Goal: Task Accomplishment & Management: Use online tool/utility

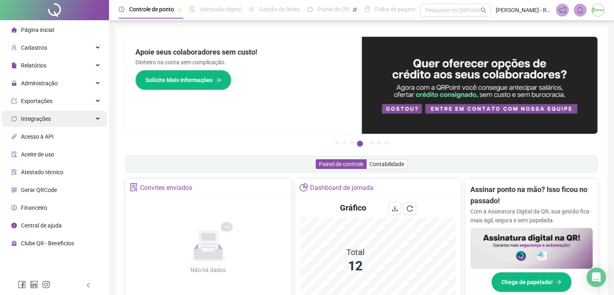
scroll to position [121, 0]
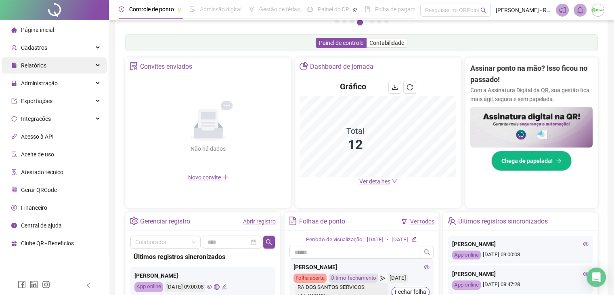
click at [78, 69] on div "Relatórios" at bounding box center [54, 65] width 105 height 16
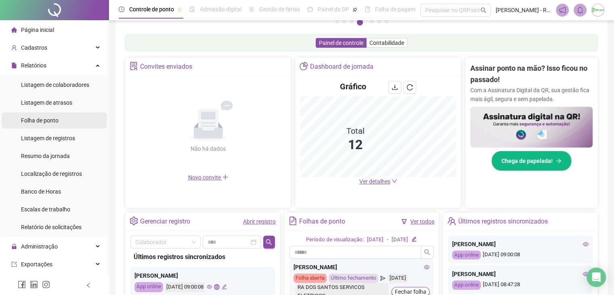
click at [64, 122] on li "Folha de ponto" at bounding box center [54, 120] width 105 height 16
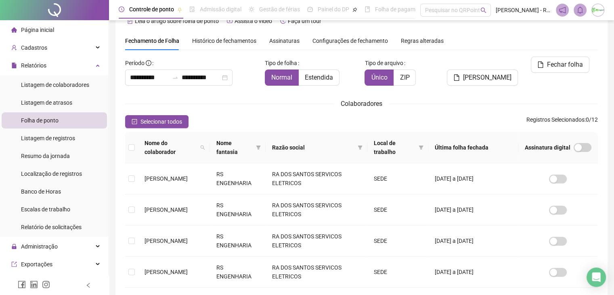
scroll to position [267, 0]
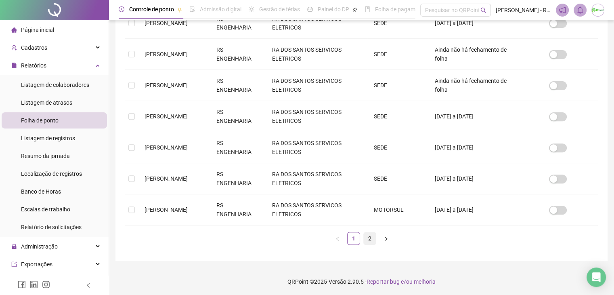
click at [370, 235] on link "2" at bounding box center [370, 238] width 12 height 12
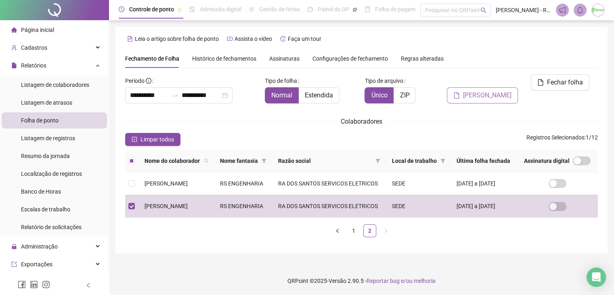
scroll to position [0, 0]
click at [198, 96] on input "**********" at bounding box center [201, 95] width 39 height 10
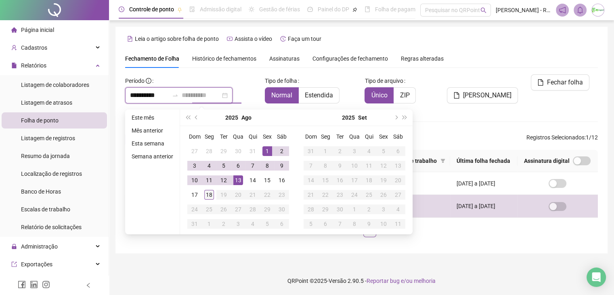
type input "**********"
click at [210, 198] on div "18" at bounding box center [209, 195] width 10 height 10
type input "**********"
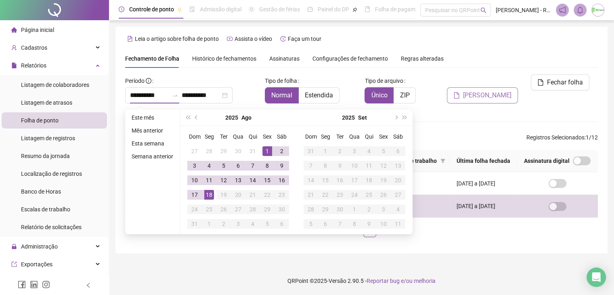
scroll to position [18, 0]
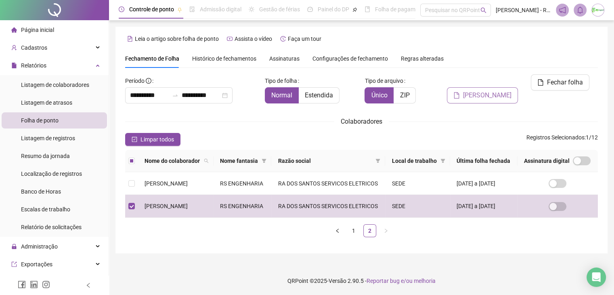
click at [481, 86] on div "[PERSON_NAME]" at bounding box center [481, 92] width 80 height 36
click at [480, 90] on span "[PERSON_NAME]" at bounding box center [487, 95] width 48 height 10
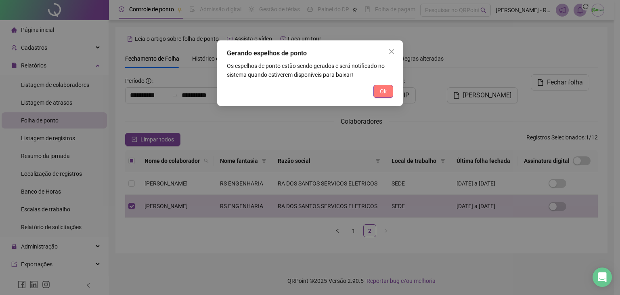
click at [387, 92] on button "Ok" at bounding box center [384, 91] width 20 height 13
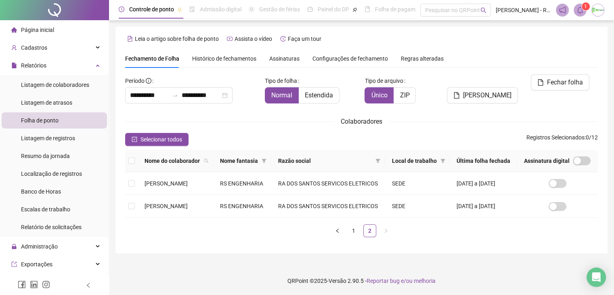
click at [575, 13] on span at bounding box center [580, 10] width 13 height 13
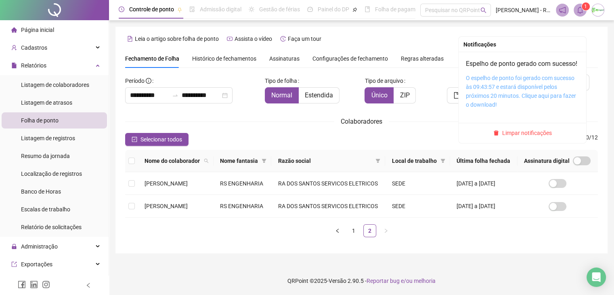
click at [519, 76] on link "O espelho de ponto foi gerado com sucesso às 09:43:57 e estará disponível pelos…" at bounding box center [521, 91] width 110 height 33
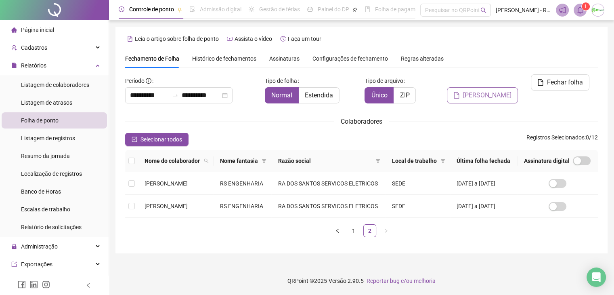
click at [473, 90] on span "[PERSON_NAME]" at bounding box center [487, 95] width 48 height 10
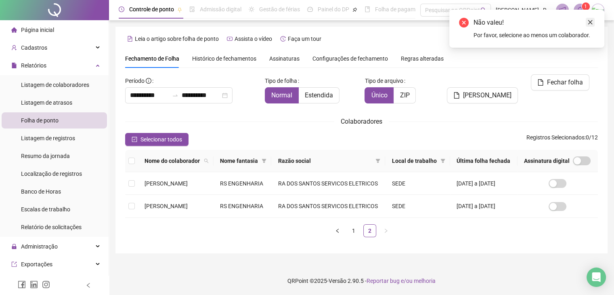
click at [589, 20] on icon "close" at bounding box center [591, 22] width 6 height 6
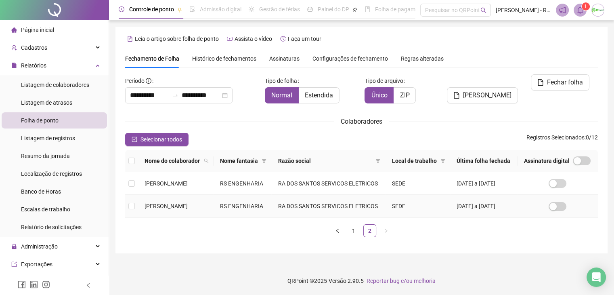
click at [126, 209] on td at bounding box center [131, 206] width 13 height 23
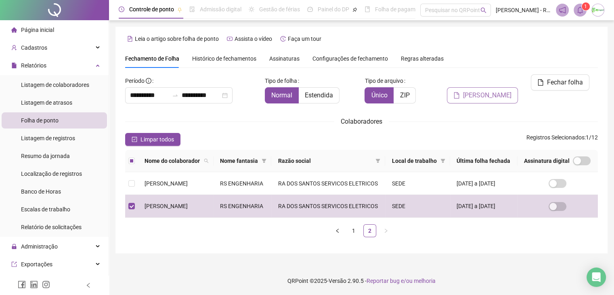
click at [504, 90] on span "[PERSON_NAME]" at bounding box center [487, 95] width 48 height 10
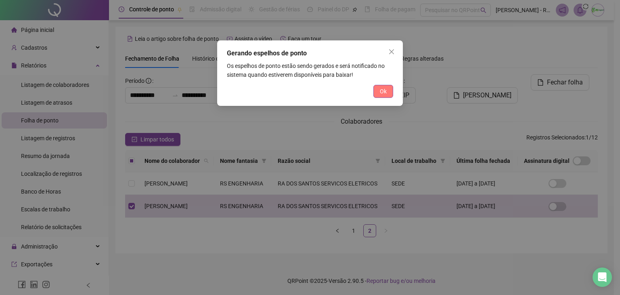
click at [377, 97] on div "Ok" at bounding box center [310, 91] width 166 height 13
click at [381, 96] on button "Ok" at bounding box center [384, 91] width 20 height 13
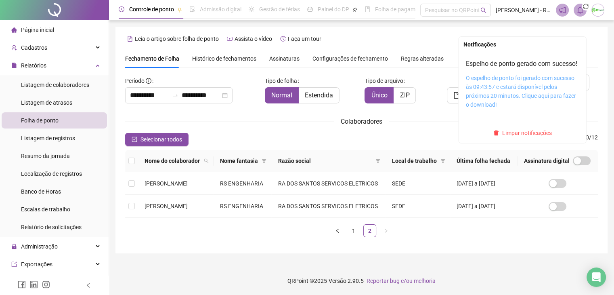
click at [496, 89] on link "O espelho de ponto foi gerado com sucesso às 09:43:57 e estará disponível pelos…" at bounding box center [521, 91] width 110 height 33
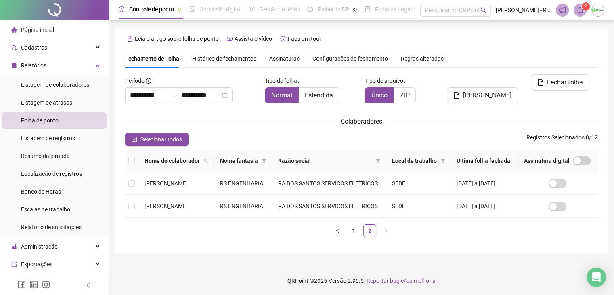
click at [577, 11] on span at bounding box center [580, 10] width 13 height 13
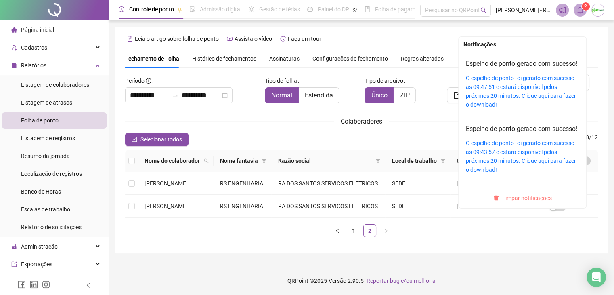
click at [517, 193] on span "Limpar notificações" at bounding box center [527, 197] width 50 height 9
